Goal: Task Accomplishment & Management: Complete application form

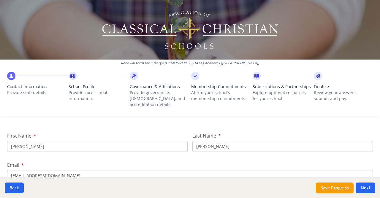
scroll to position [62, 0]
click at [56, 143] on input "[PERSON_NAME]" at bounding box center [97, 147] width 181 height 11
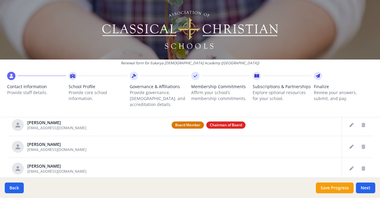
scroll to position [335, 0]
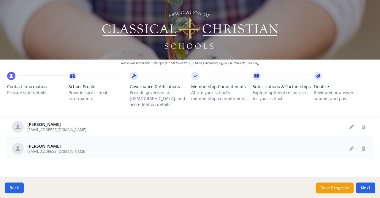
type input "[PERSON_NAME]"
click at [45, 143] on div "[PERSON_NAME]" at bounding box center [56, 146] width 59 height 6
click at [350, 146] on icon "Edit staff" at bounding box center [352, 148] width 4 height 4
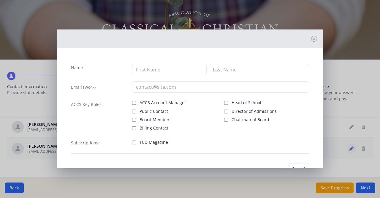
type input "[PERSON_NAME]"
type input "[EMAIL_ADDRESS][DOMAIN_NAME]"
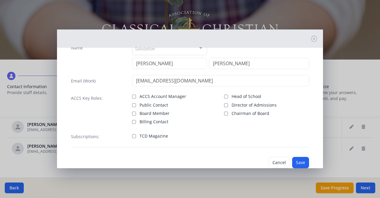
scroll to position [0, 0]
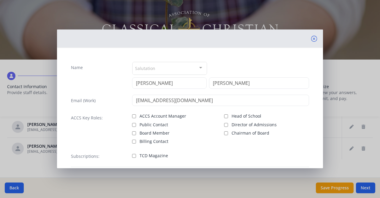
click at [311, 36] on icon at bounding box center [314, 39] width 6 height 6
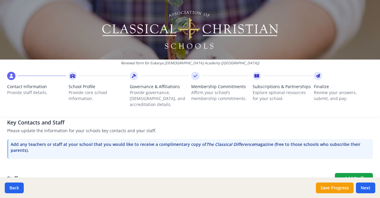
scroll to position [182, 0]
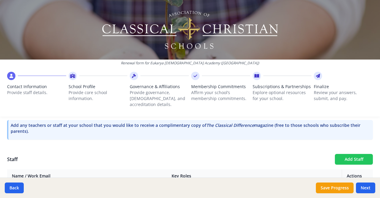
click at [343, 154] on button "Add Staff" at bounding box center [354, 159] width 38 height 11
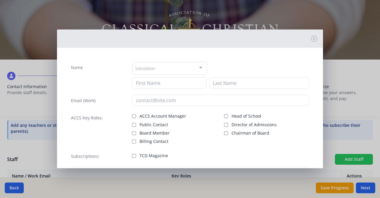
checkbox input "false"
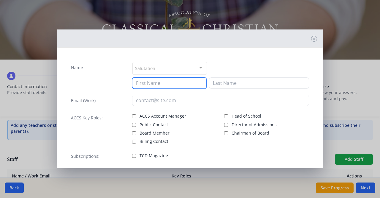
click at [185, 81] on input at bounding box center [169, 82] width 75 height 11
type input "[PERSON_NAME]"
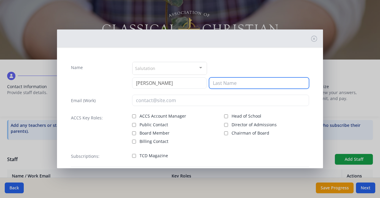
click at [251, 84] on input at bounding box center [259, 82] width 100 height 11
type input "[PERSON_NAME]"
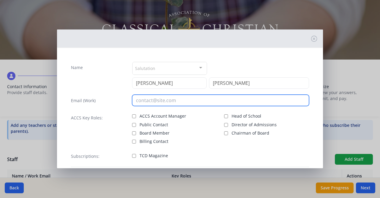
click at [211, 99] on input "email" at bounding box center [220, 100] width 177 height 11
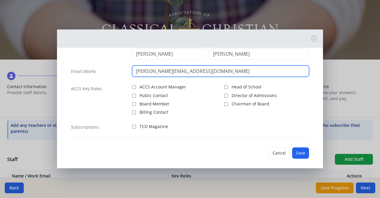
scroll to position [33, 0]
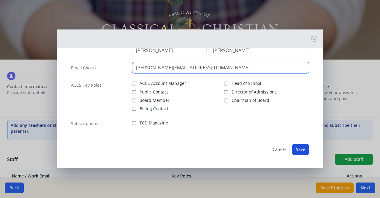
type input "[PERSON_NAME][EMAIL_ADDRESS][DOMAIN_NAME]"
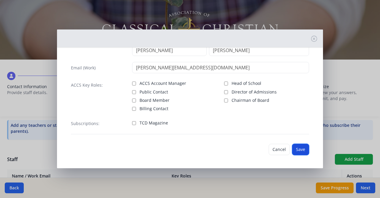
click at [298, 146] on button "Save" at bounding box center [300, 149] width 17 height 11
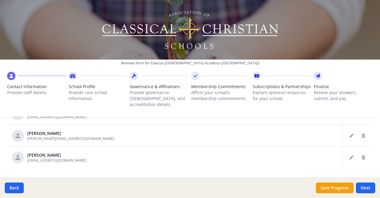
scroll to position [349, 0]
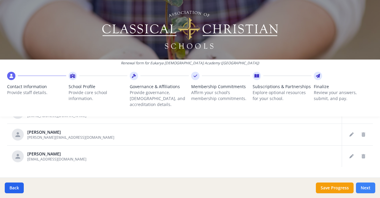
click at [366, 187] on button "Next" at bounding box center [365, 187] width 19 height 11
type input "[PHONE_NUMBER]"
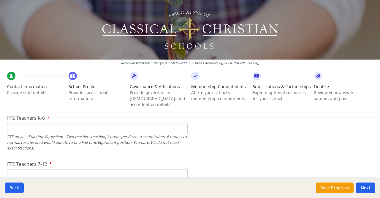
scroll to position [380, 0]
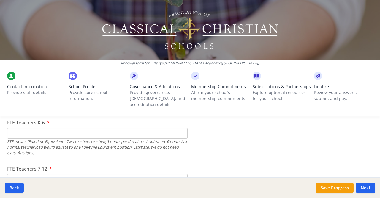
click at [116, 128] on input "FTE Teachers K-6" at bounding box center [97, 133] width 181 height 11
click at [128, 128] on input "FTE Teachers K-6" at bounding box center [97, 133] width 181 height 11
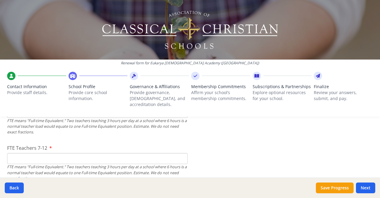
type input "26"
click at [129, 153] on input "FTE Teachers 7-12" at bounding box center [97, 158] width 181 height 11
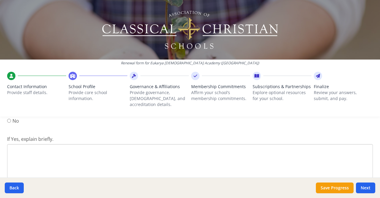
scroll to position [833, 0]
type input "37"
click at [180, 125] on textarea "If Yes, explain briefly." at bounding box center [190, 145] width 366 height 40
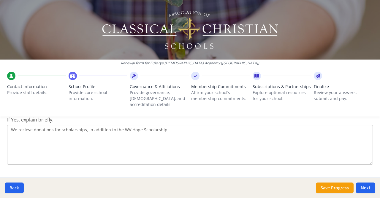
click at [26, 125] on textarea "We recieve donations for scholarships, in addition to the WV Hope Scholarship." at bounding box center [190, 145] width 366 height 40
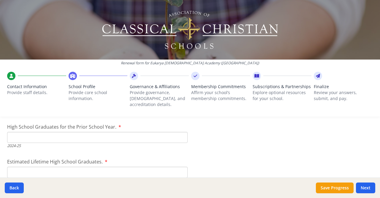
scroll to position [905, 0]
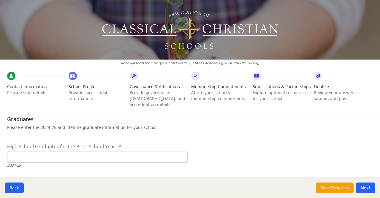
type textarea "We receive donations for scholarships, in addition to the WV Hope Scholarship."
click at [71, 151] on input "High School Graduates for the Prior School Year." at bounding box center [97, 156] width 181 height 11
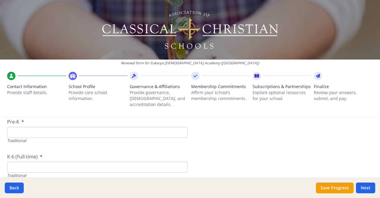
scroll to position [1340, 0]
type input "14"
click at [129, 124] on input "Pre-K" at bounding box center [97, 129] width 181 height 11
type input "12"
click at [108, 159] on input "K-6 (Full-time)" at bounding box center [97, 164] width 181 height 11
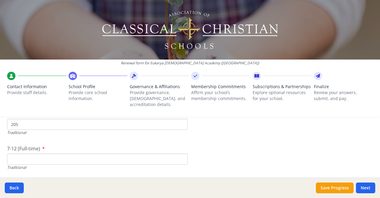
scroll to position [1392, 0]
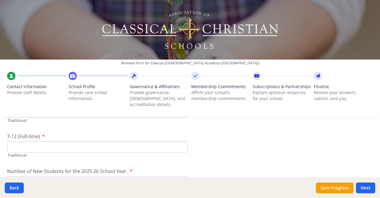
type input "205"
click at [162, 141] on input "7-12 (Full-time)" at bounding box center [97, 146] width 181 height 11
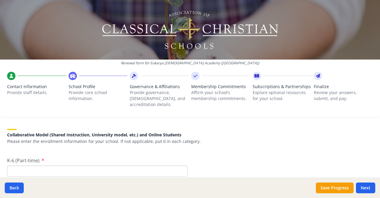
scroll to position [1478, 0]
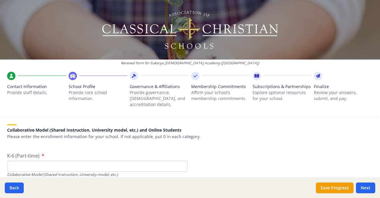
type input "156"
click at [162, 160] on input "K-6 (Part-time)" at bounding box center [97, 165] width 181 height 11
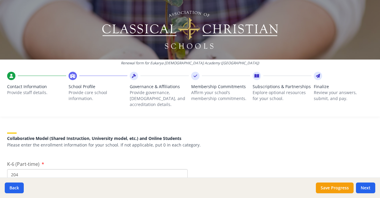
scroll to position [1489, 0]
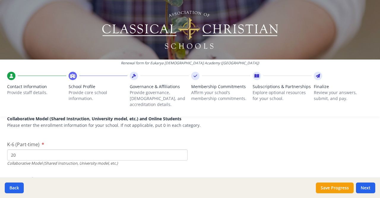
type input "2"
